Goal: Task Accomplishment & Management: Use online tool/utility

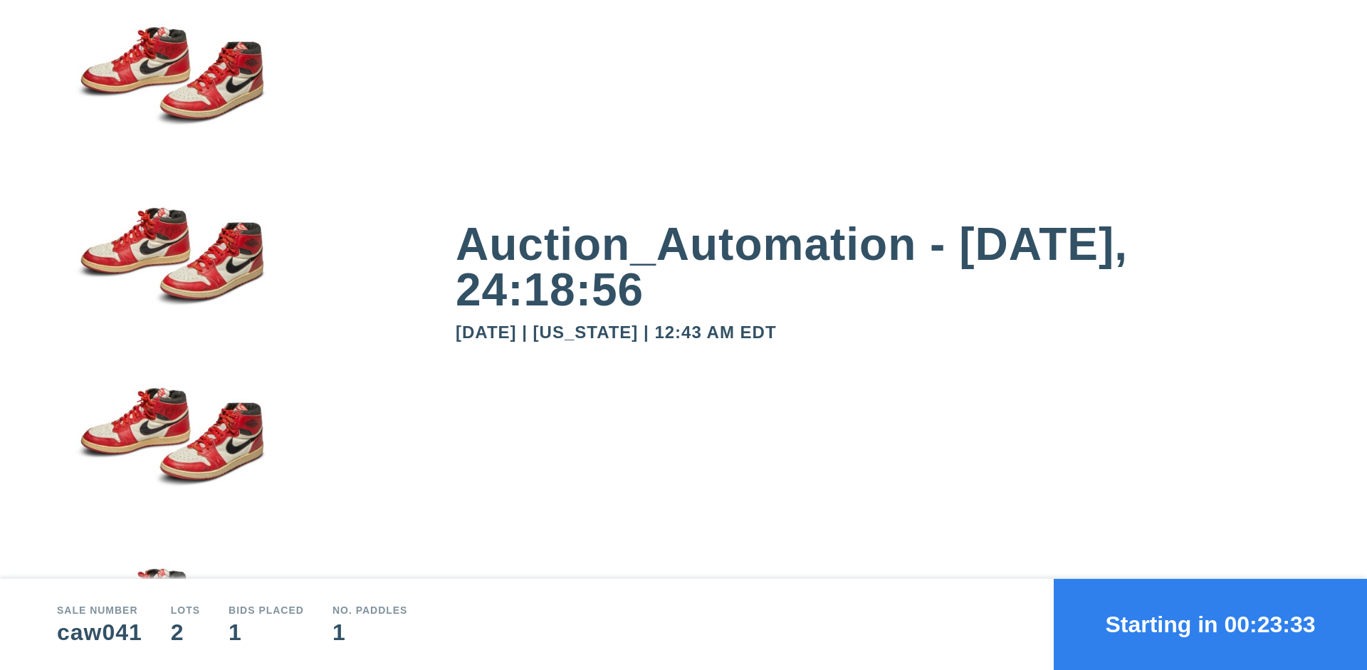
click at [1210, 624] on button "Starting in 00:23:33" at bounding box center [1209, 624] width 313 height 91
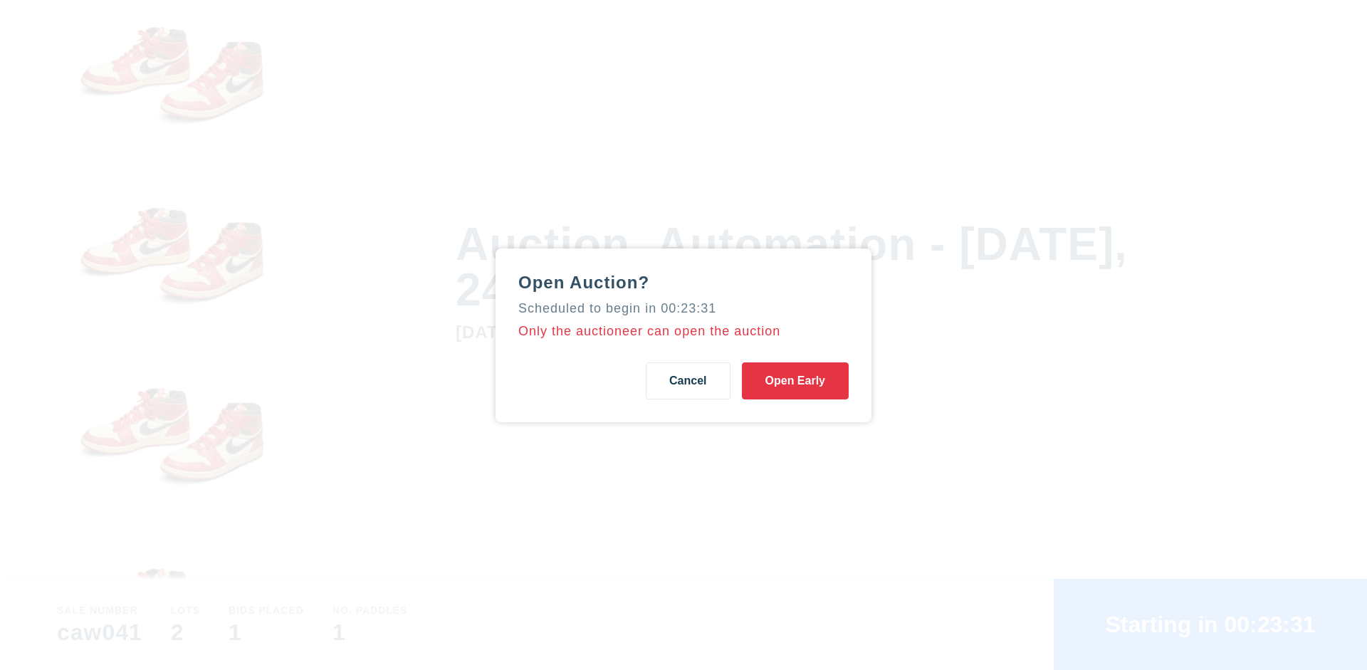
click at [795, 380] on button "Open Early" at bounding box center [795, 380] width 107 height 37
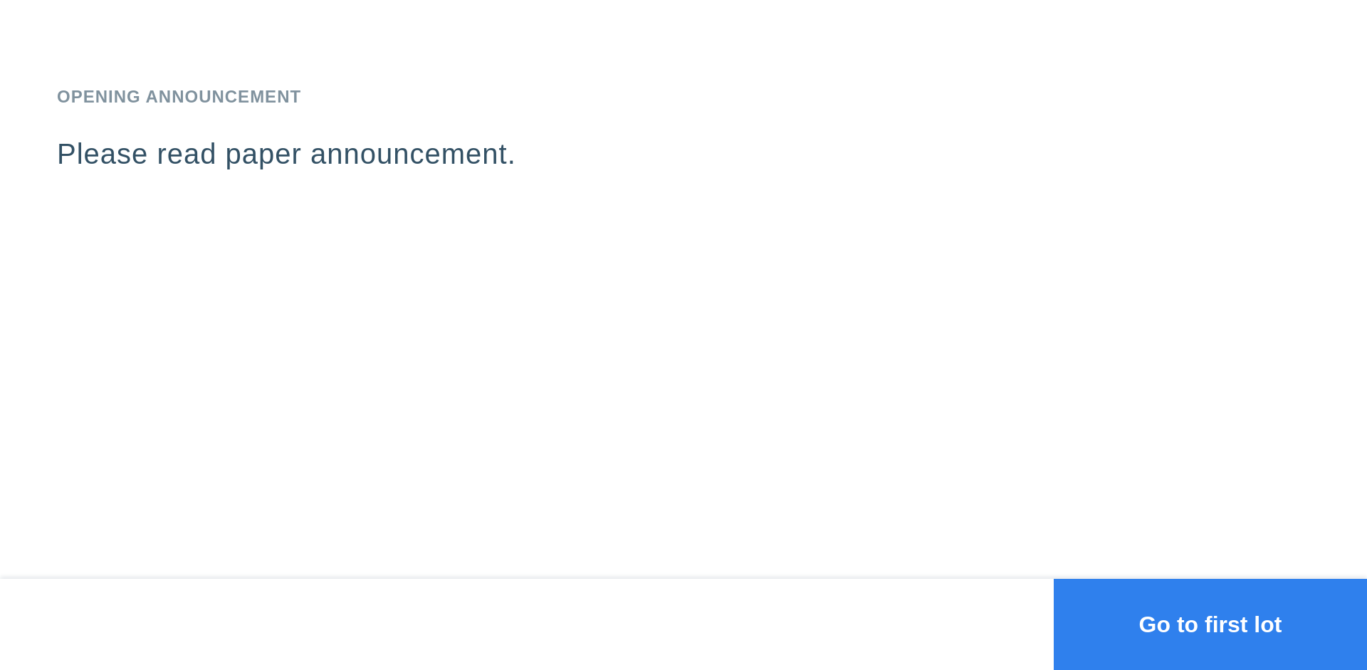
click at [1210, 624] on button "Go to first lot" at bounding box center [1209, 624] width 313 height 91
